Goal: Use online tool/utility: Use online tool/utility

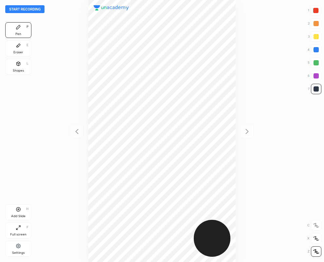
scroll to position [262, 219]
drag, startPoint x: 13, startPoint y: 47, endPoint x: 23, endPoint y: 66, distance: 21.2
click at [12, 47] on div "Eraser E" at bounding box center [18, 49] width 26 height 16
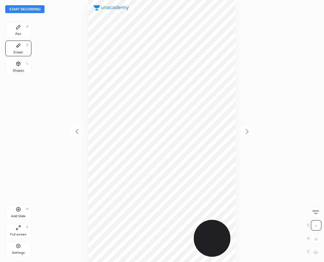
click at [17, 25] on icon at bounding box center [18, 27] width 5 height 5
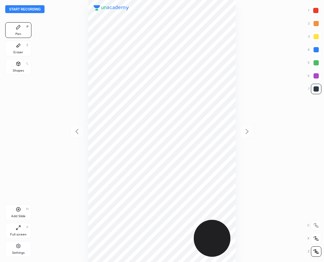
click at [12, 48] on div "Eraser E" at bounding box center [18, 49] width 26 height 16
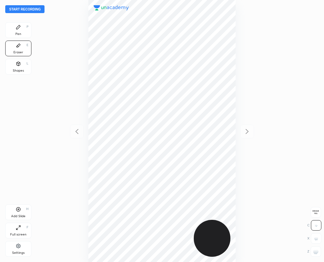
click at [18, 25] on icon at bounding box center [18, 27] width 5 height 5
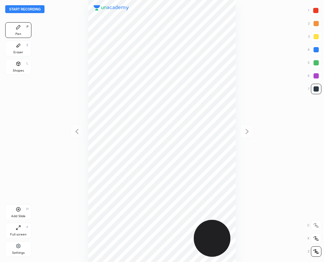
drag, startPoint x: 318, startPoint y: 10, endPoint x: 257, endPoint y: 45, distance: 69.6
click at [317, 10] on div at bounding box center [315, 10] width 5 height 5
drag, startPoint x: 317, startPoint y: 89, endPoint x: 304, endPoint y: 94, distance: 13.9
click at [316, 92] on div at bounding box center [316, 89] width 10 height 10
click at [16, 209] on icon at bounding box center [18, 209] width 5 height 5
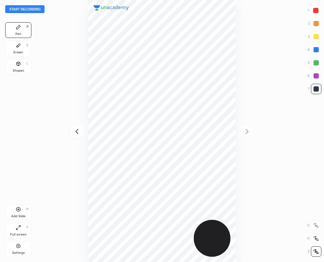
click at [318, 11] on div at bounding box center [315, 10] width 5 height 5
drag, startPoint x: 315, startPoint y: 90, endPoint x: 244, endPoint y: 104, distance: 72.7
click at [314, 90] on div at bounding box center [316, 88] width 5 height 5
drag, startPoint x: 316, startPoint y: 77, endPoint x: 300, endPoint y: 83, distance: 17.4
click at [316, 79] on div at bounding box center [316, 76] width 10 height 10
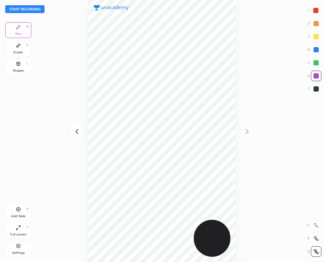
click at [77, 132] on icon at bounding box center [77, 132] width 8 height 8
click at [14, 9] on button "Start recording" at bounding box center [24, 9] width 39 height 8
click at [316, 9] on div at bounding box center [315, 10] width 5 height 5
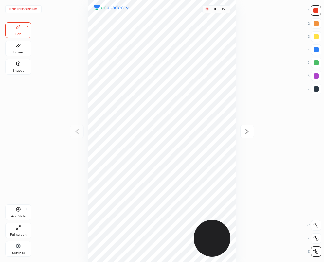
click at [248, 132] on icon at bounding box center [247, 132] width 8 height 8
click at [26, 8] on button "End recording" at bounding box center [23, 9] width 36 height 8
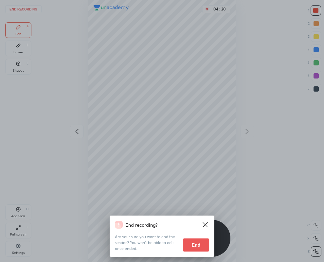
drag, startPoint x: 190, startPoint y: 243, endPoint x: 8, endPoint y: 222, distance: 183.4
click at [190, 241] on button "End" at bounding box center [196, 245] width 26 height 13
